Goal: Transaction & Acquisition: Purchase product/service

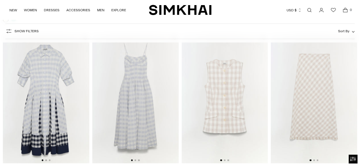
scroll to position [687, 0]
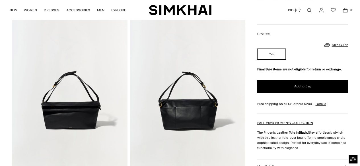
scroll to position [41, 0]
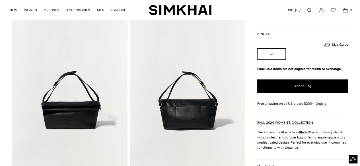
click at [99, 128] on img at bounding box center [69, 86] width 115 height 173
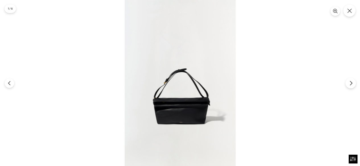
click at [349, 83] on icon "Next" at bounding box center [350, 83] width 5 height 5
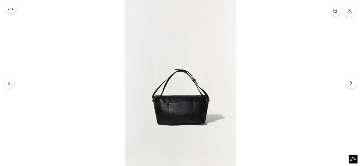
click at [349, 83] on icon "Next" at bounding box center [350, 83] width 5 height 5
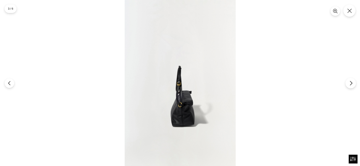
click at [349, 83] on icon "Next" at bounding box center [350, 83] width 5 height 5
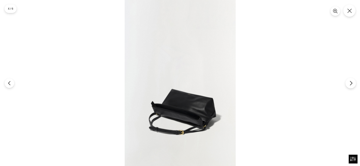
click at [349, 83] on icon "Next" at bounding box center [350, 83] width 5 height 5
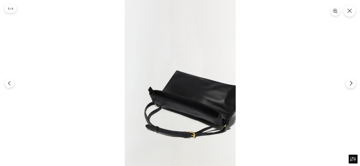
click at [349, 83] on icon "Next" at bounding box center [350, 83] width 5 height 5
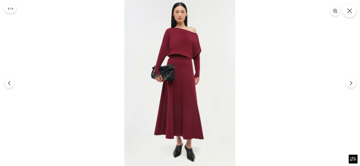
click at [350, 12] on icon "Close" at bounding box center [348, 10] width 5 height 5
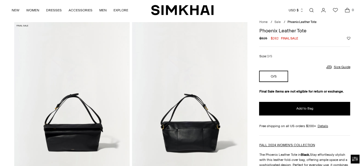
scroll to position [0, 0]
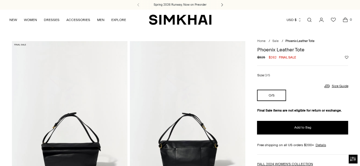
click at [222, 5] on icon at bounding box center [221, 4] width 1 height 3
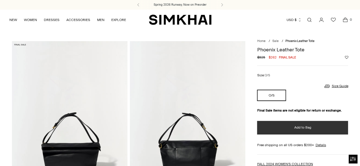
click at [287, 126] on button "Add to Bag" at bounding box center [302, 128] width 91 height 14
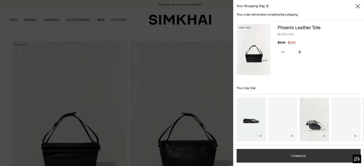
click at [301, 155] on button "Checkout" at bounding box center [298, 156] width 124 height 14
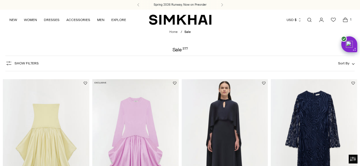
click at [310, 20] on link "Open search modal" at bounding box center [308, 19] width 11 height 11
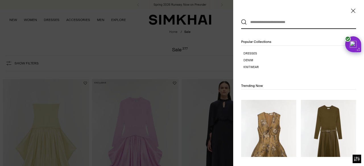
paste input "**********"
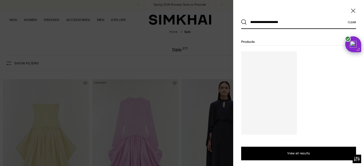
type input "**********"
click at [241, 19] on button "Search" at bounding box center [244, 22] width 6 height 6
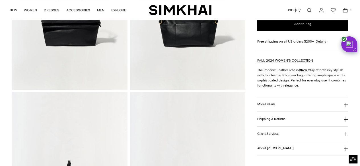
scroll to position [125, 0]
click at [292, 103] on button "More Details" at bounding box center [302, 104] width 91 height 14
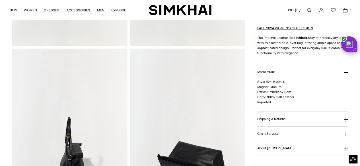
scroll to position [192, 0]
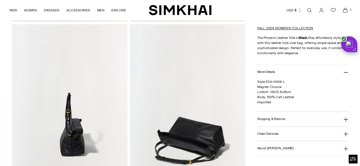
click at [96, 104] on img at bounding box center [69, 110] width 115 height 173
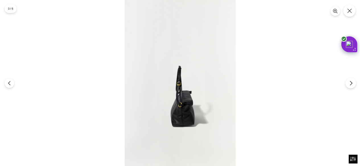
click at [352, 84] on icon "Next" at bounding box center [350, 83] width 5 height 5
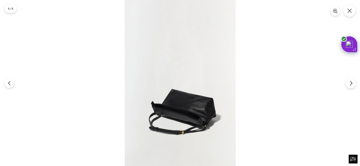
click at [352, 84] on icon "Next" at bounding box center [350, 83] width 5 height 5
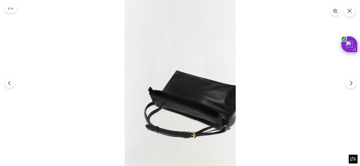
click at [352, 84] on icon "Next" at bounding box center [350, 83] width 5 height 5
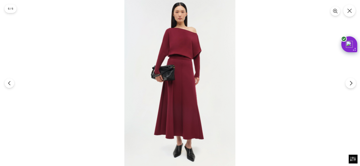
click at [352, 84] on icon "Next" at bounding box center [350, 83] width 5 height 5
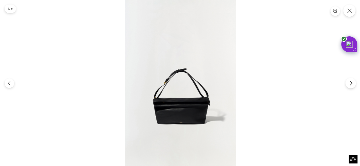
click at [352, 84] on icon "Next" at bounding box center [350, 83] width 5 height 5
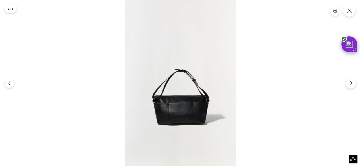
click at [352, 84] on icon "Next" at bounding box center [350, 83] width 5 height 5
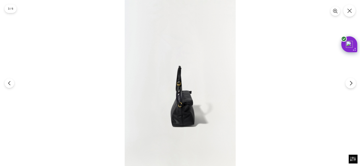
click at [352, 84] on icon "Next" at bounding box center [350, 83] width 5 height 5
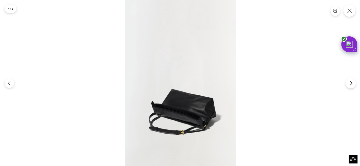
click at [352, 84] on icon "Next" at bounding box center [350, 83] width 5 height 5
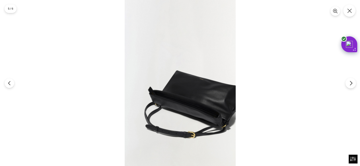
click at [352, 84] on icon "Next" at bounding box center [350, 83] width 5 height 5
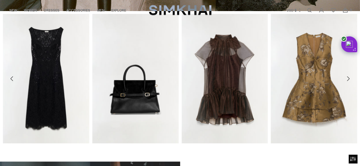
scroll to position [204, 0]
